Goal: Download file/media

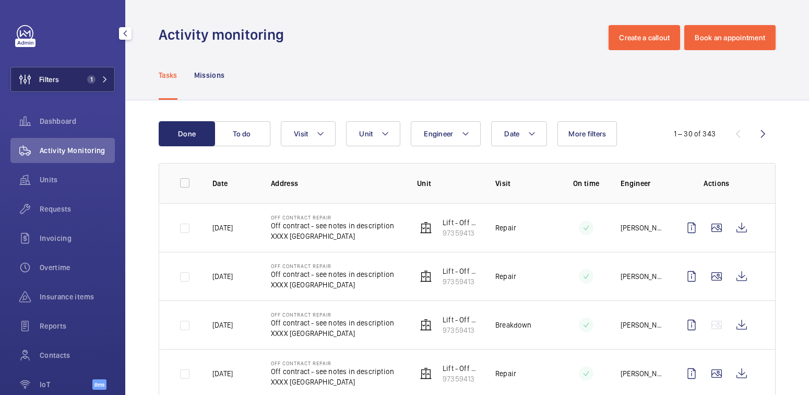
click at [65, 79] on button "Filters 1" at bounding box center [62, 79] width 104 height 25
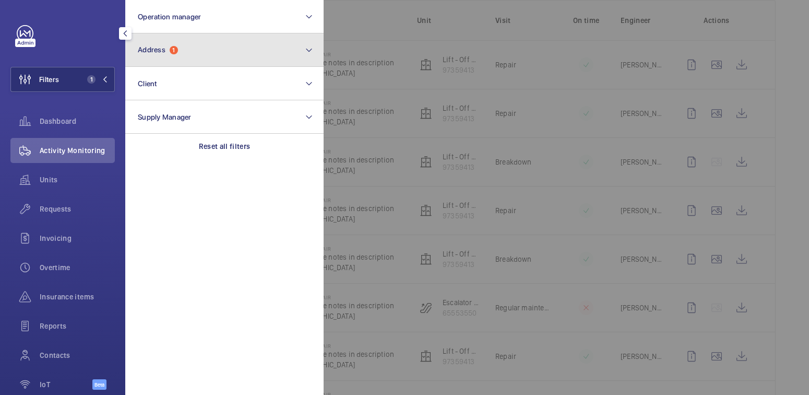
click at [205, 55] on button "Address 1" at bounding box center [224, 49] width 198 height 33
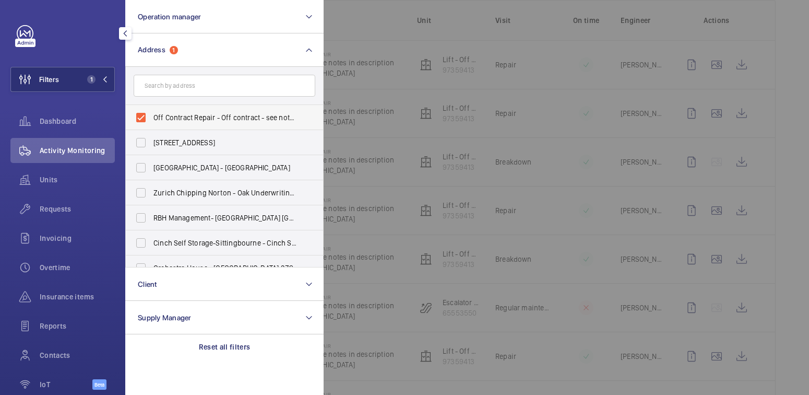
click at [169, 121] on span "Off Contract Repair - Off contract - see notes in description, [GEOGRAPHIC_DATA…" at bounding box center [225, 117] width 144 height 10
click at [151, 121] on input "Off Contract Repair - Off contract - see notes in description, [GEOGRAPHIC_DATA…" at bounding box center [140, 117] width 21 height 21
checkbox input "false"
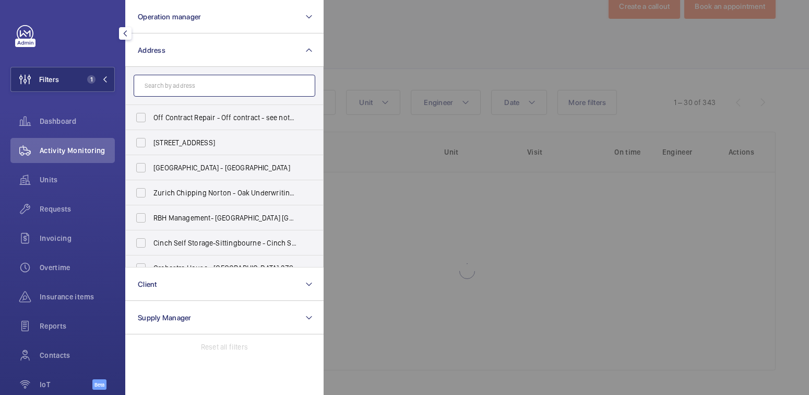
click at [187, 90] on input "text" at bounding box center [225, 86] width 182 height 22
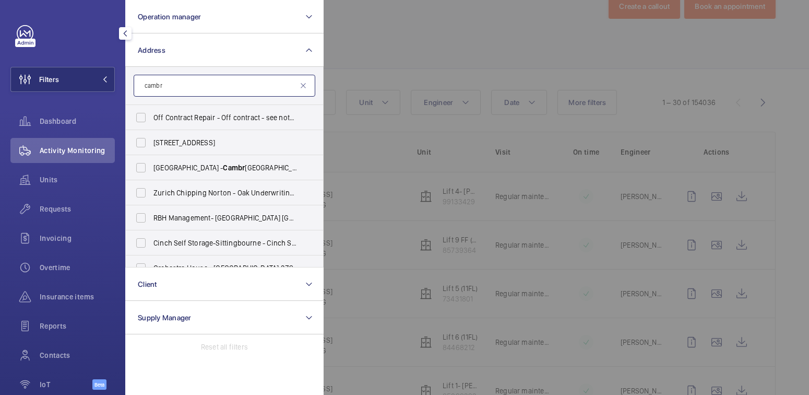
scroll to position [163, 0]
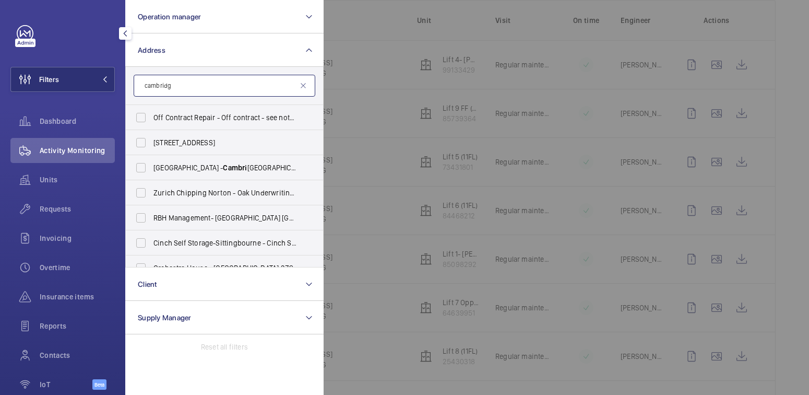
type input "[GEOGRAPHIC_DATA]"
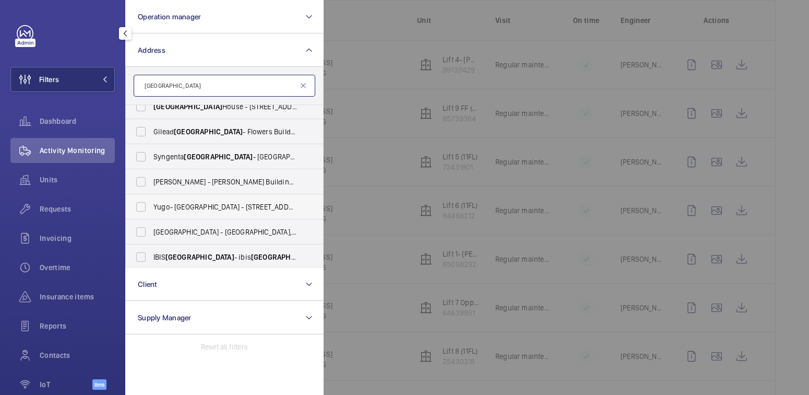
scroll to position [0, 0]
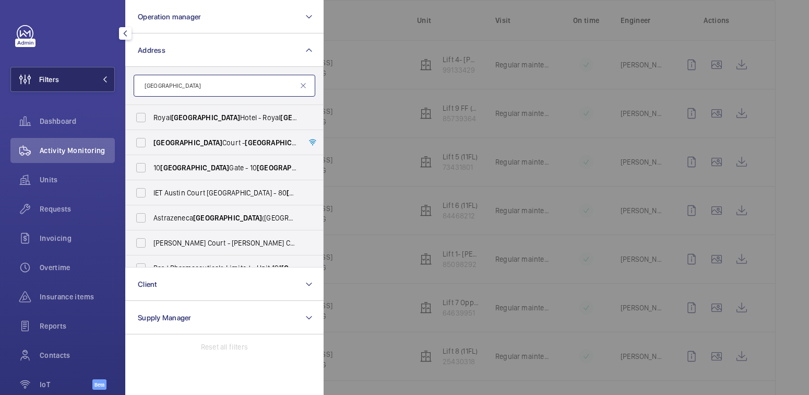
drag, startPoint x: 196, startPoint y: 86, endPoint x: 103, endPoint y: 89, distance: 92.9
click at [103, 89] on wm-front-sidebar-menu-filter "Filters Operation manager Address [GEOGRAPHIC_DATA] [STREET_ADDRESS] [GEOGRAPHI…" at bounding box center [62, 79] width 104 height 25
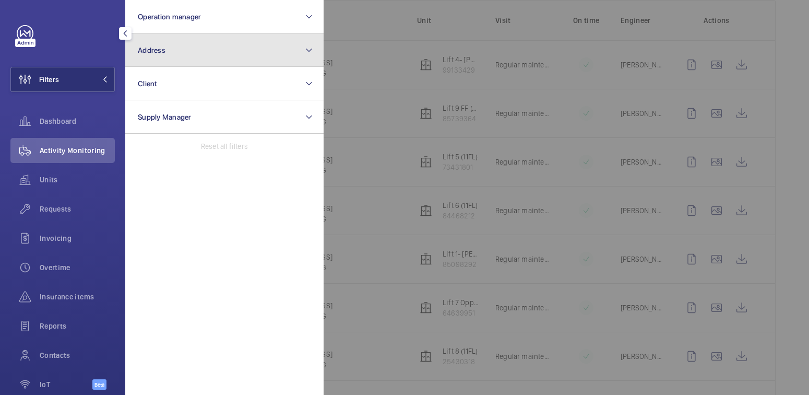
click at [186, 61] on button "Address" at bounding box center [224, 49] width 198 height 33
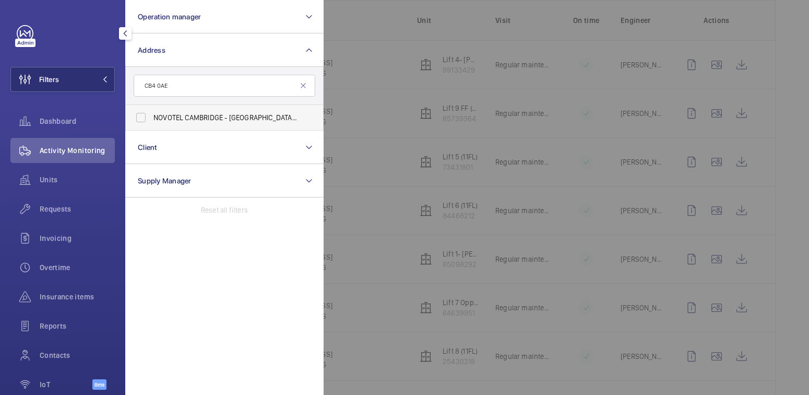
type input "CB4 0AE"
click at [212, 113] on span "NOVOTEL CAMBRIDGE - [GEOGRAPHIC_DATA], [GEOGRAPHIC_DATA] 0AE" at bounding box center [225, 117] width 144 height 10
click at [151, 113] on input "NOVOTEL CAMBRIDGE - [GEOGRAPHIC_DATA], [GEOGRAPHIC_DATA] 0AE" at bounding box center [140, 117] width 21 height 21
checkbox input "true"
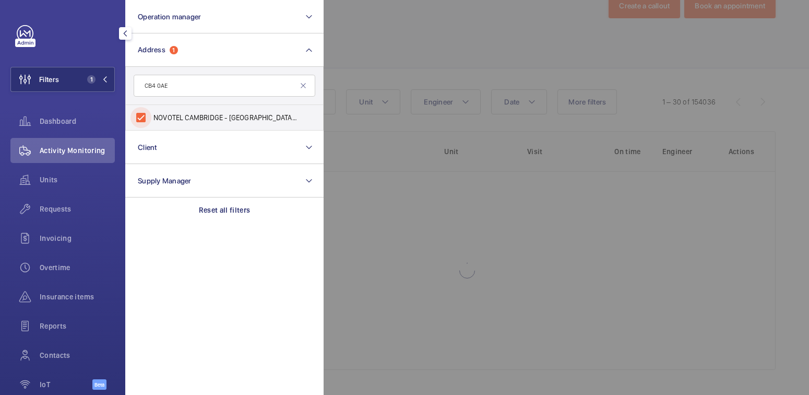
scroll to position [31, 0]
click at [443, 39] on div at bounding box center [728, 197] width 809 height 395
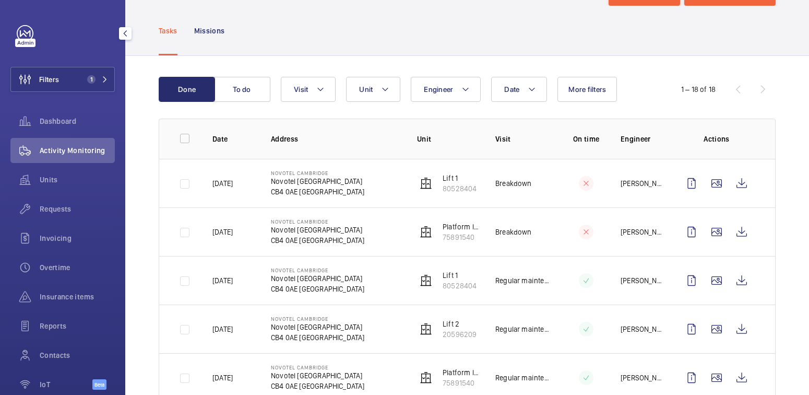
scroll to position [103, 0]
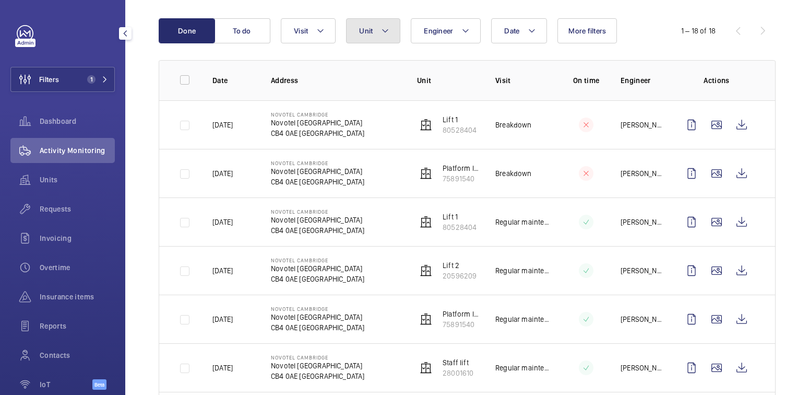
click at [366, 33] on span "Unit" at bounding box center [366, 31] width 14 height 8
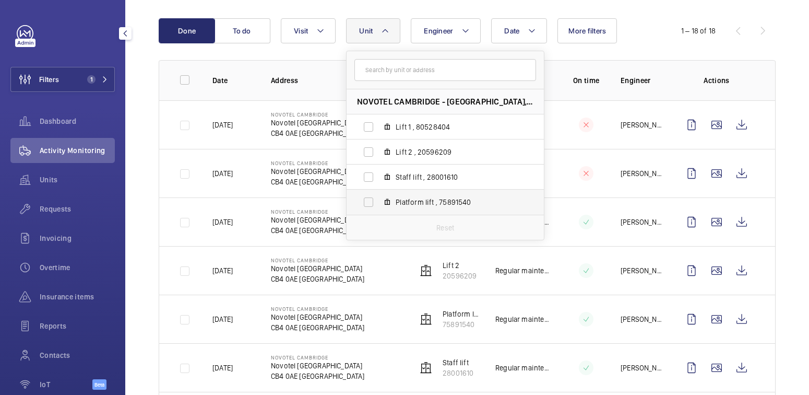
click at [438, 204] on span "Platform lift , 75891540" at bounding box center [456, 202] width 121 height 10
click at [379, 204] on input "Platform lift , 75891540" at bounding box center [368, 202] width 21 height 21
checkbox input "true"
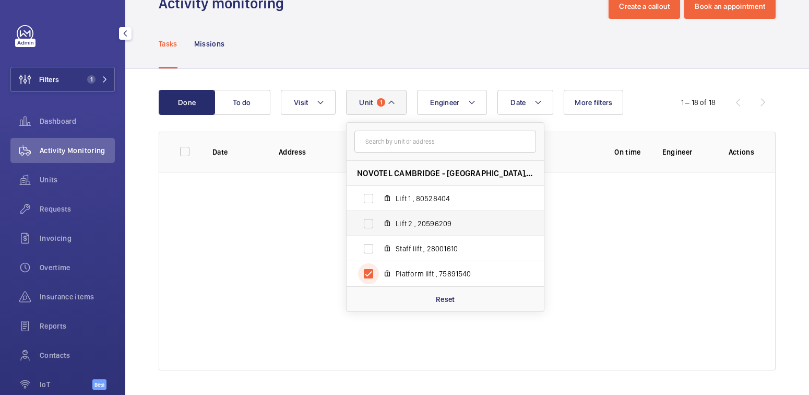
scroll to position [74, 0]
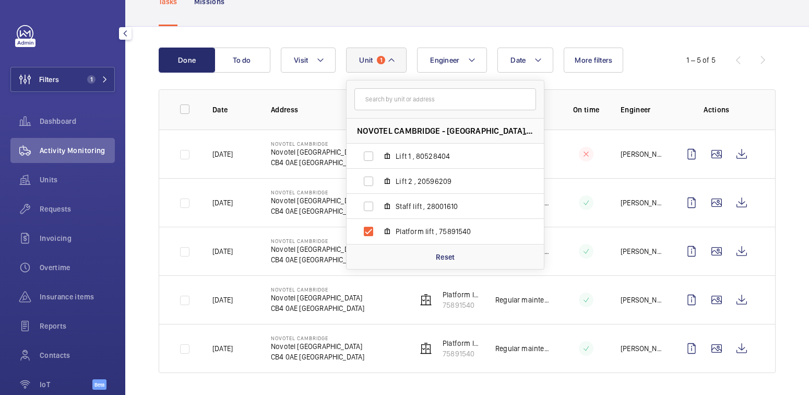
click at [462, 37] on div "Done To do Date Engineer Unit 1 [GEOGRAPHIC_DATA] - [GEOGRAPHIC_DATA] CAMBRIDGE…" at bounding box center [467, 212] width 684 height 371
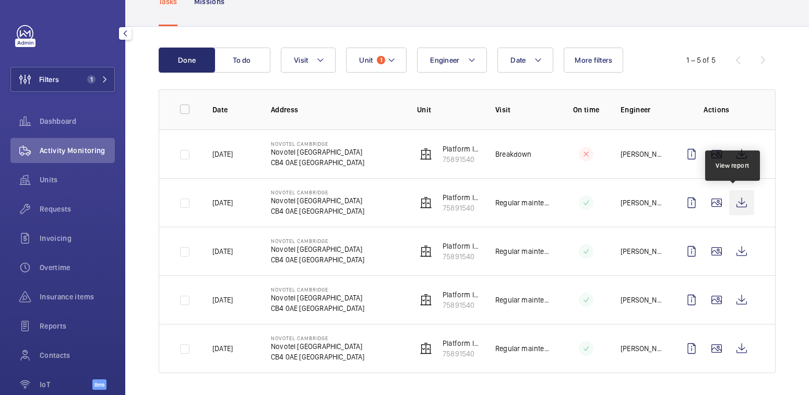
click at [736, 202] on wm-front-icon-button at bounding box center [741, 202] width 25 height 25
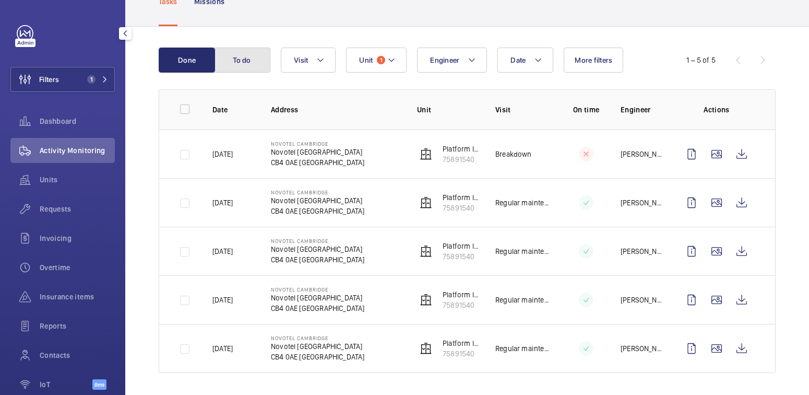
click at [242, 61] on button "To do" at bounding box center [242, 59] width 56 height 25
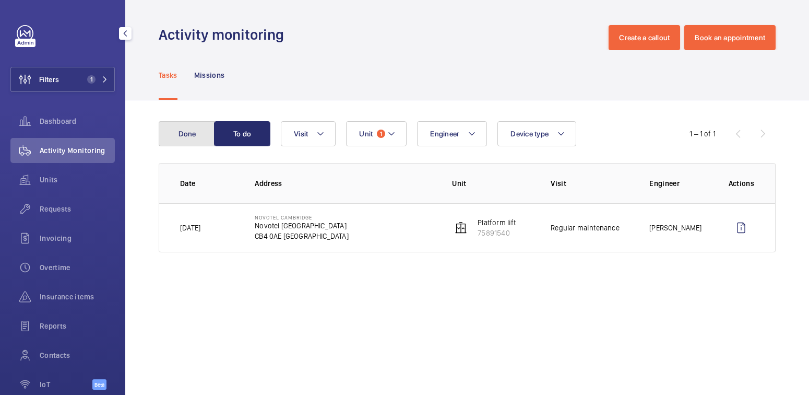
click at [182, 130] on button "Done" at bounding box center [187, 133] width 56 height 25
